Goal: Use online tool/utility: Utilize a website feature to perform a specific function

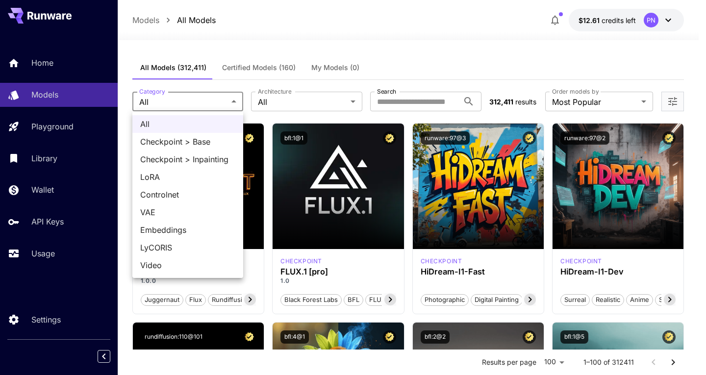
click at [282, 83] on div at bounding box center [353, 187] width 706 height 375
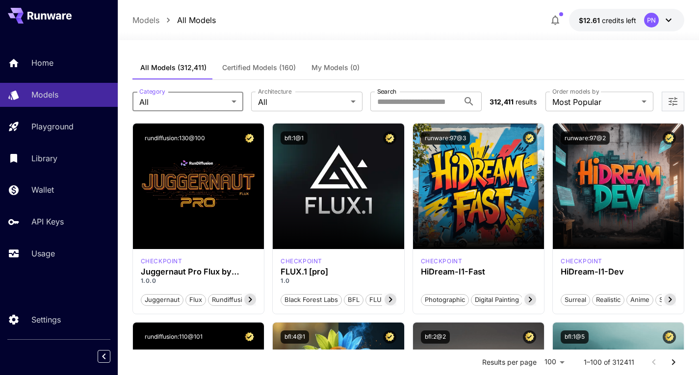
click at [300, 98] on div "All Checkpoint > Base Checkpoint > Inpainting LoRA Controlnet VAE Embeddings Ly…" at bounding box center [349, 187] width 699 height 375
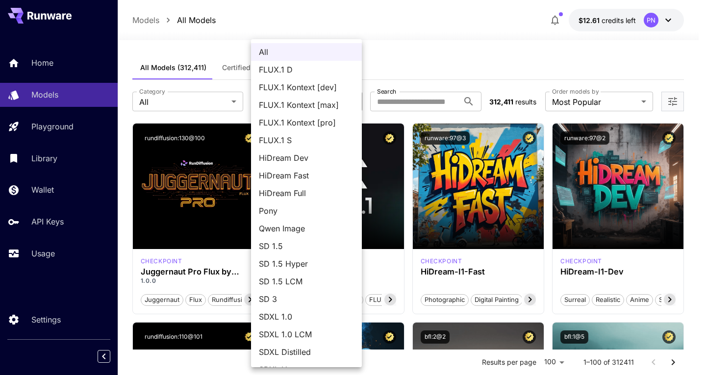
click at [399, 71] on div at bounding box center [353, 187] width 706 height 375
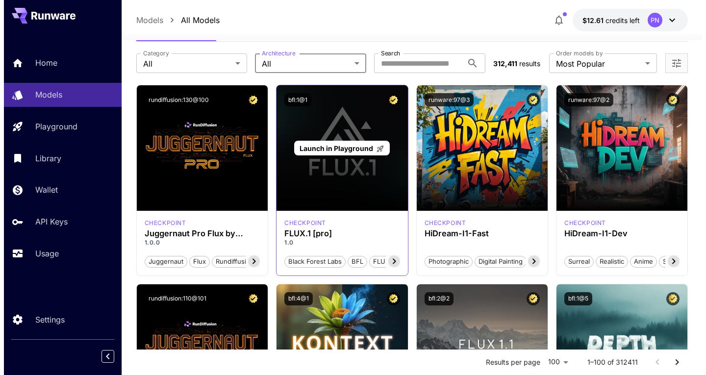
scroll to position [49, 0]
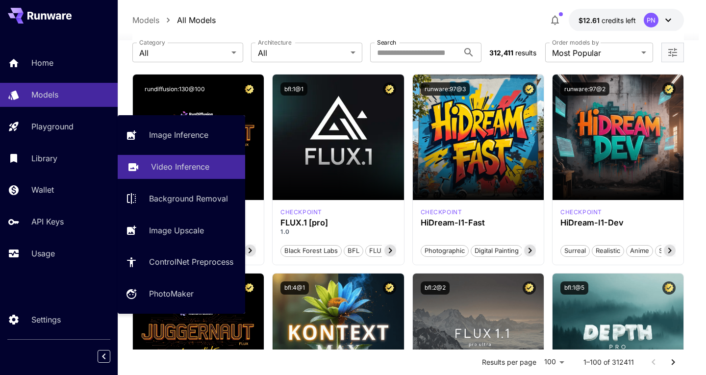
click at [181, 163] on p "Video Inference" at bounding box center [180, 167] width 58 height 12
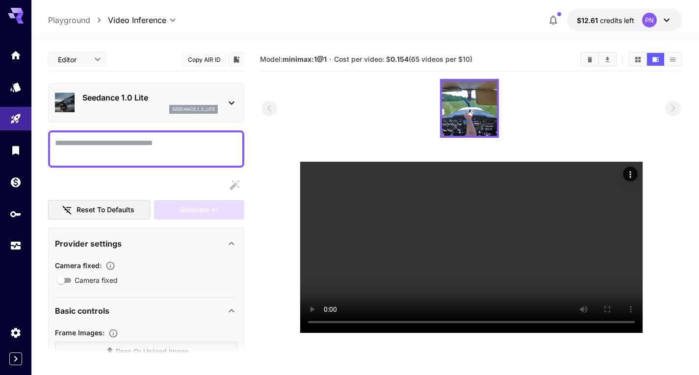
click at [139, 106] on div "seedance_1_0_lite" at bounding box center [149, 109] width 135 height 9
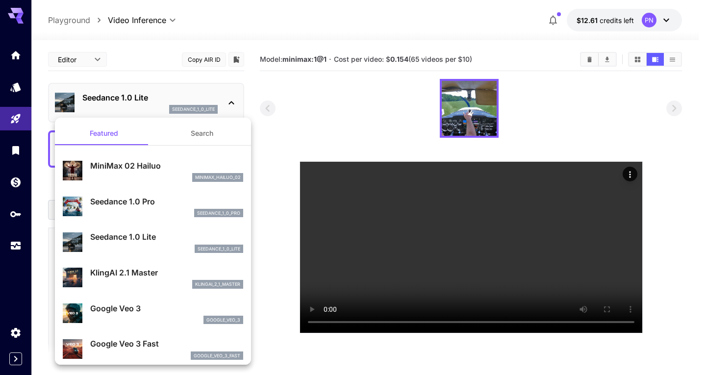
click at [314, 342] on div at bounding box center [353, 187] width 706 height 375
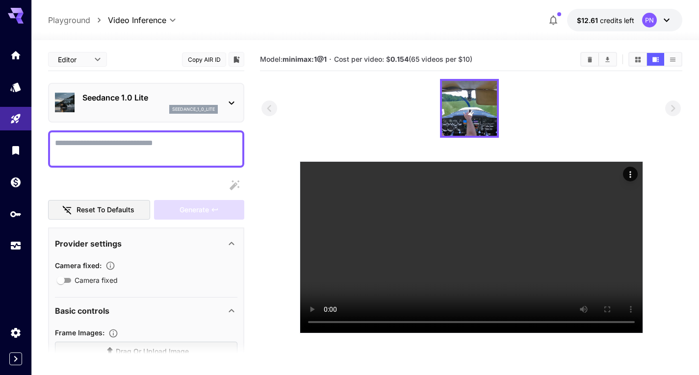
click at [160, 101] on p "Seedance 1.0 Lite" at bounding box center [149, 98] width 135 height 12
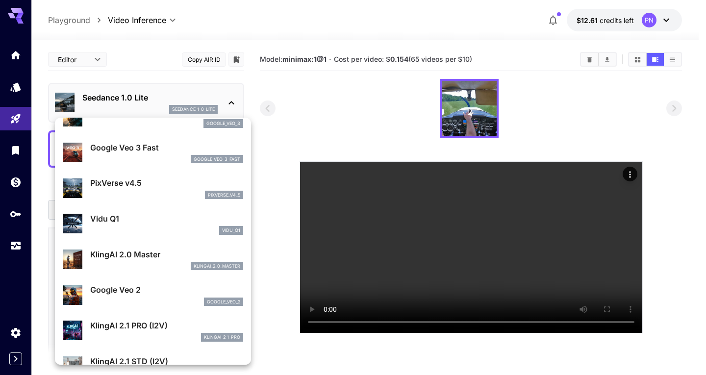
scroll to position [246, 0]
